Goal: Transaction & Acquisition: Book appointment/travel/reservation

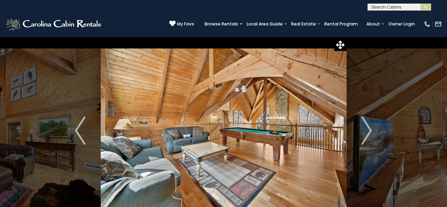
select select "*"
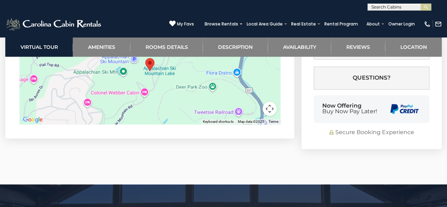
scroll to position [1802, 0]
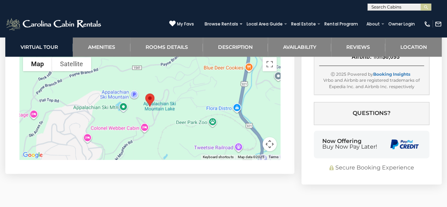
click at [178, 99] on div at bounding box center [149, 106] width 261 height 106
click at [156, 110] on div at bounding box center [149, 106] width 261 height 106
click at [273, 142] on button "Map camera controls" at bounding box center [270, 144] width 14 height 14
click at [266, 63] on button "Toggle fullscreen view" at bounding box center [270, 64] width 14 height 14
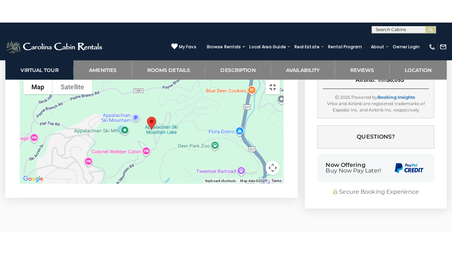
scroll to position [1782, 0]
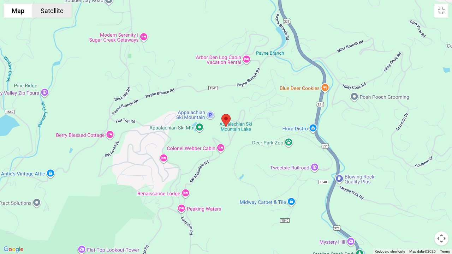
click at [55, 10] on button "Satellite" at bounding box center [52, 11] width 39 height 14
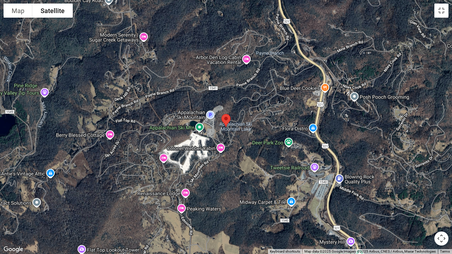
click at [245, 131] on div at bounding box center [226, 127] width 452 height 254
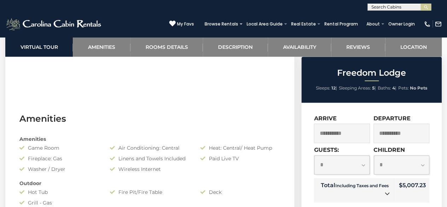
scroll to position [353, 0]
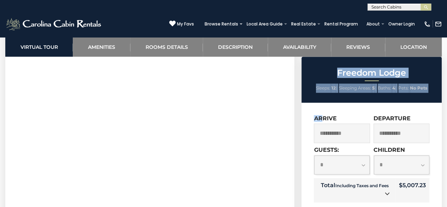
drag, startPoint x: 322, startPoint y: 116, endPoint x: 277, endPoint y: 117, distance: 44.9
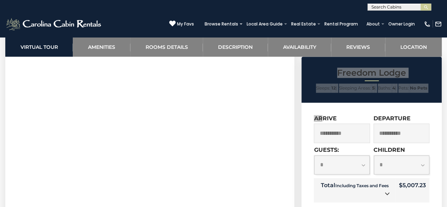
drag, startPoint x: 286, startPoint y: 142, endPoint x: 12, endPoint y: 157, distance: 274.9
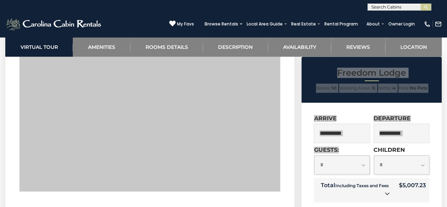
drag, startPoint x: 0, startPoint y: 165, endPoint x: 301, endPoint y: 172, distance: 301.5
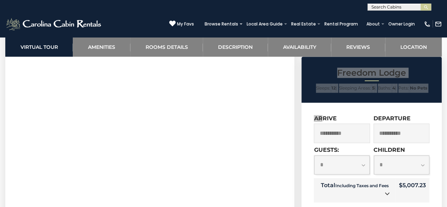
drag, startPoint x: 288, startPoint y: 87, endPoint x: 333, endPoint y: 125, distance: 58.6
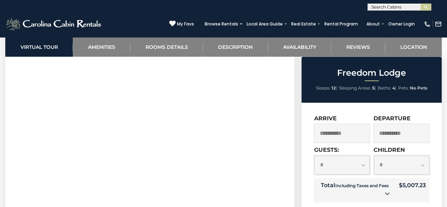
drag, startPoint x: 286, startPoint y: 131, endPoint x: 290, endPoint y: 85, distance: 46.1
click at [98, 47] on link "Amenities" at bounding box center [101, 46] width 57 height 19
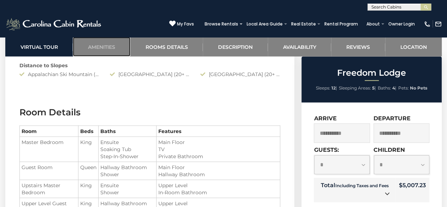
scroll to position [788, 0]
